Goal: Transaction & Acquisition: Purchase product/service

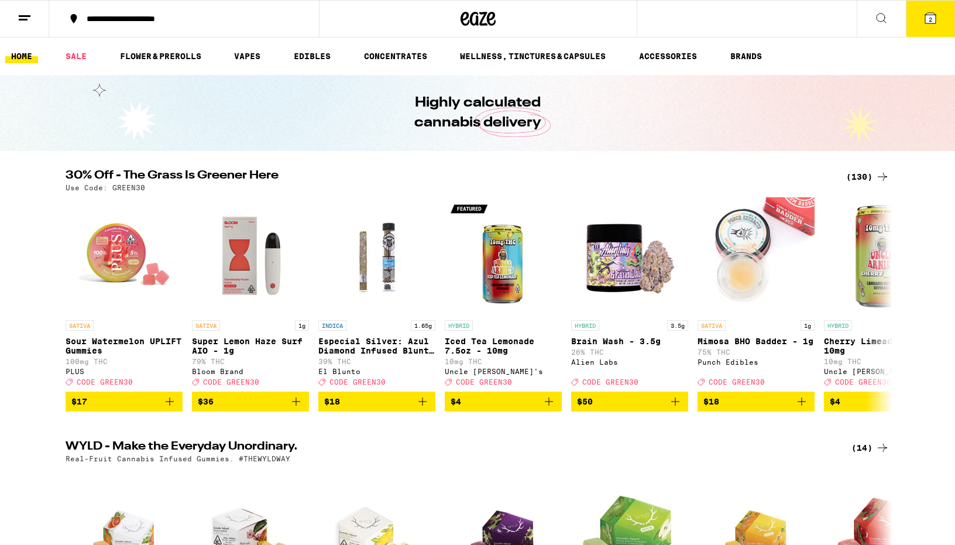
click at [866, 175] on div "(130)" at bounding box center [867, 177] width 43 height 14
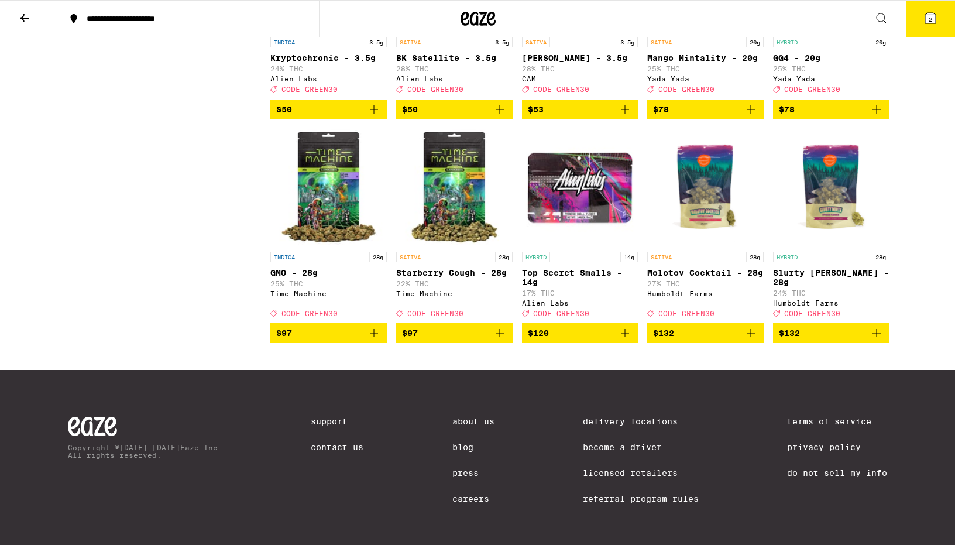
scroll to position [5826, 0]
